Goal: Information Seeking & Learning: Learn about a topic

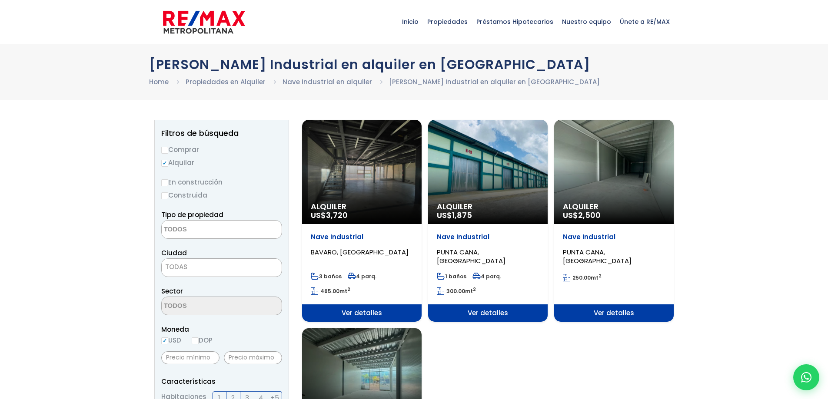
select select
click at [354, 170] on div "Alquiler US$ 3,720" at bounding box center [361, 172] width 119 height 104
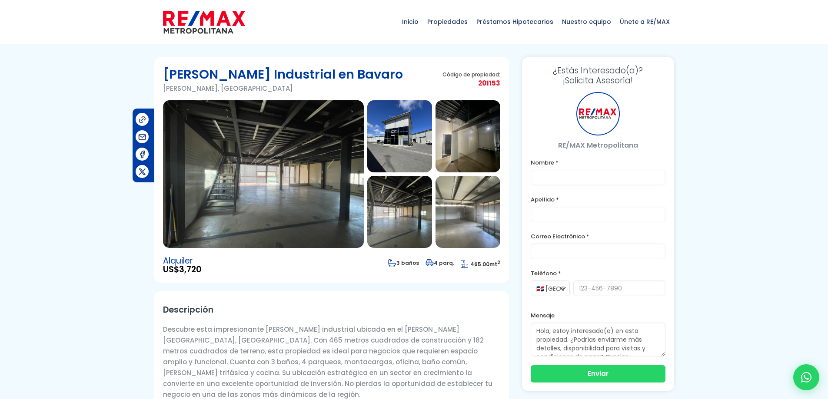
click at [304, 163] on img at bounding box center [263, 174] width 201 height 148
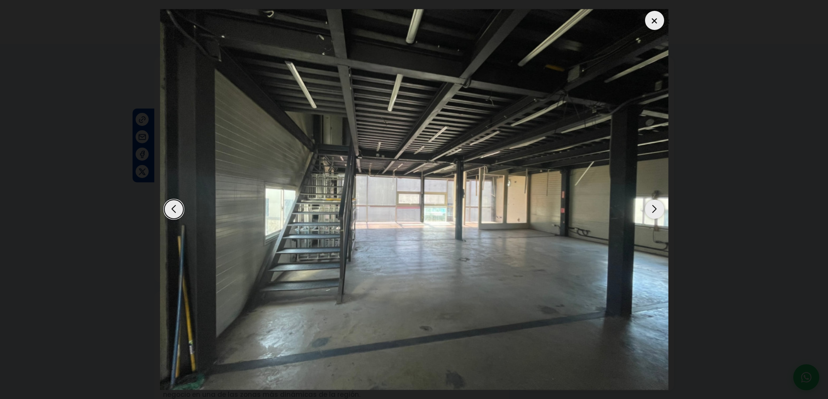
click at [304, 163] on img "1 / 8" at bounding box center [414, 199] width 508 height 381
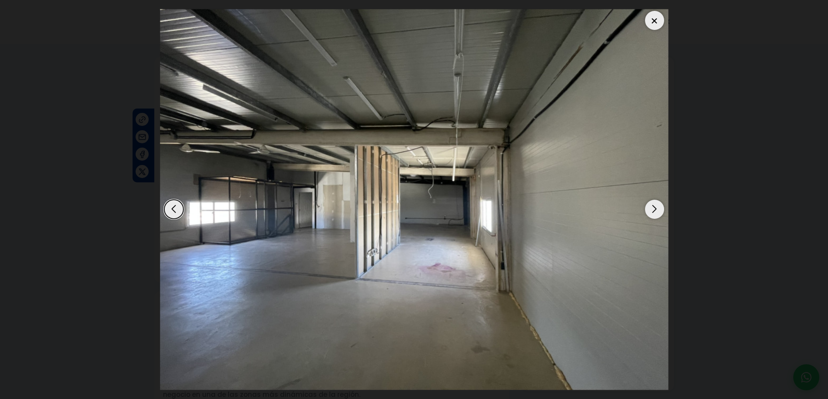
click at [654, 209] on div "Next slide" at bounding box center [654, 209] width 19 height 19
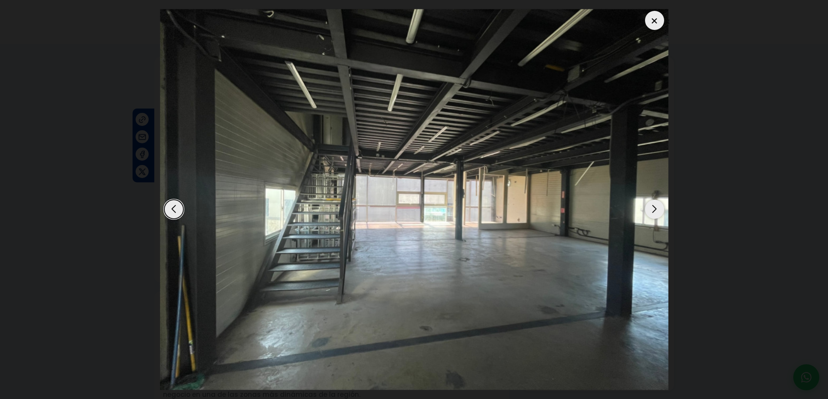
click at [651, 208] on div "Next slide" at bounding box center [654, 209] width 19 height 19
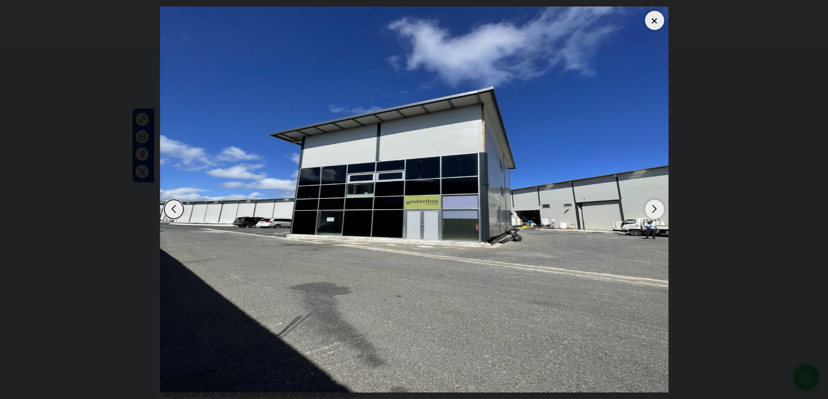
click at [648, 208] on div "Next slide" at bounding box center [654, 209] width 19 height 19
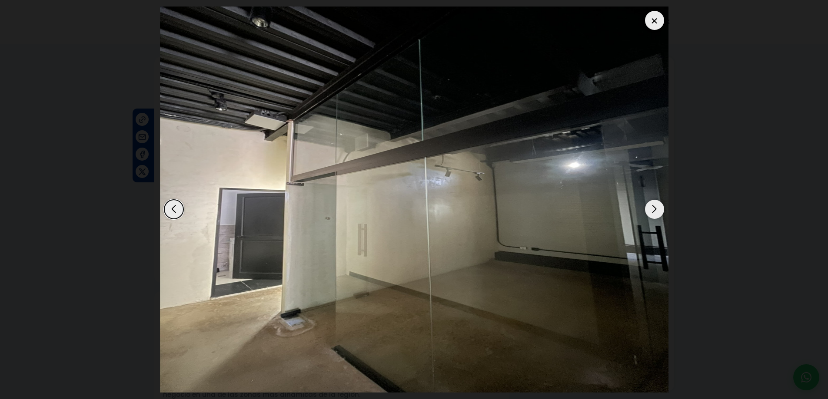
click at [648, 208] on div "Next slide" at bounding box center [654, 209] width 19 height 19
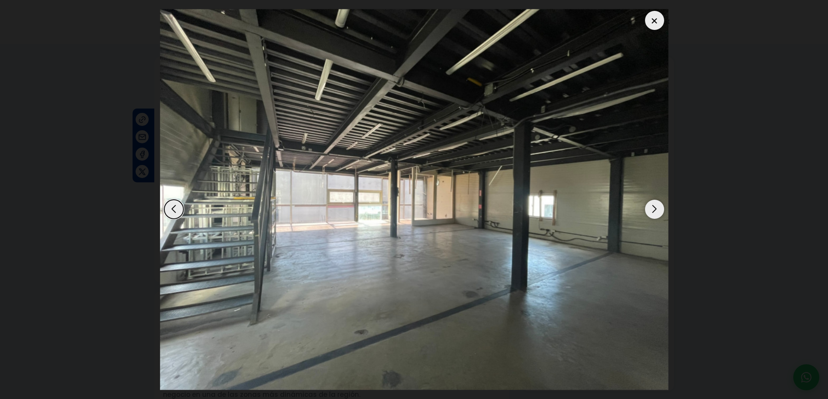
click at [648, 208] on div "Next slide" at bounding box center [654, 209] width 19 height 19
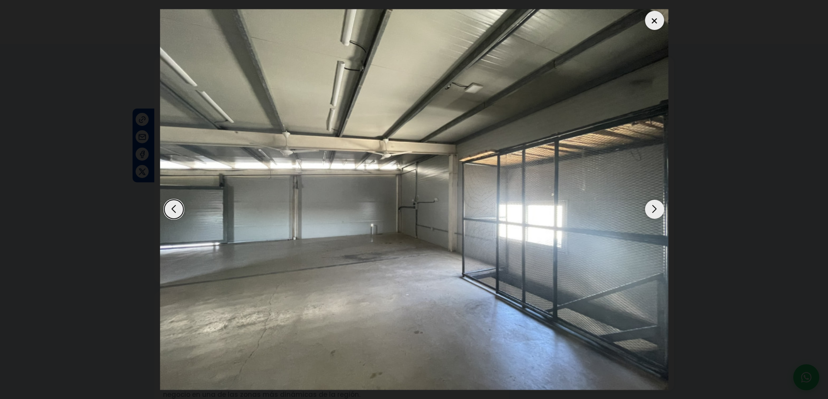
click at [656, 17] on div at bounding box center [654, 20] width 19 height 19
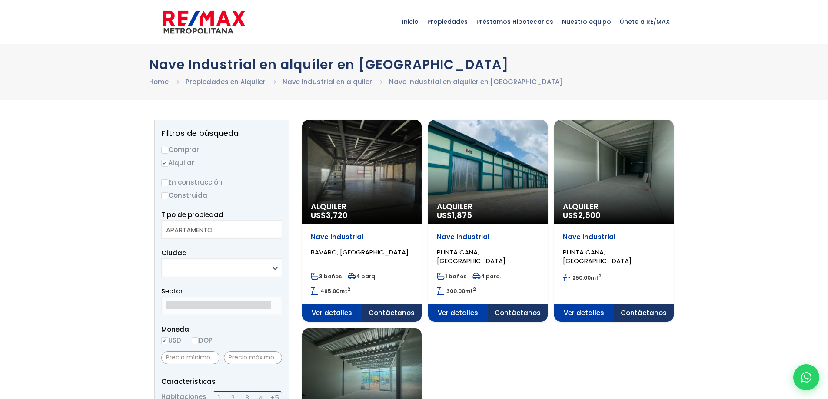
select select
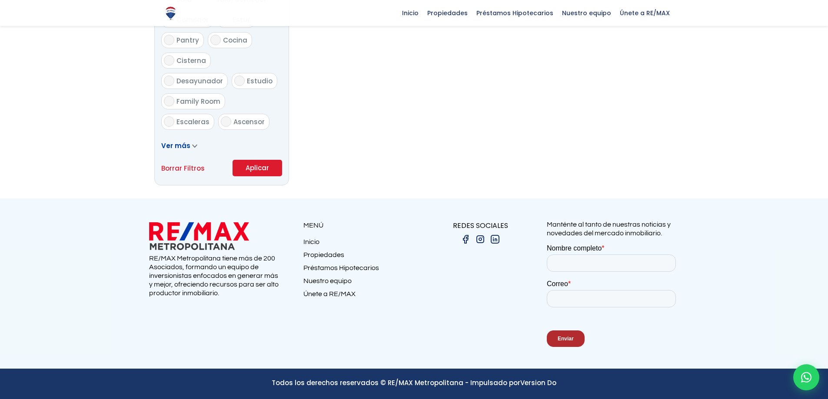
scroll to position [221, 0]
